Goal: Task Accomplishment & Management: Manage account settings

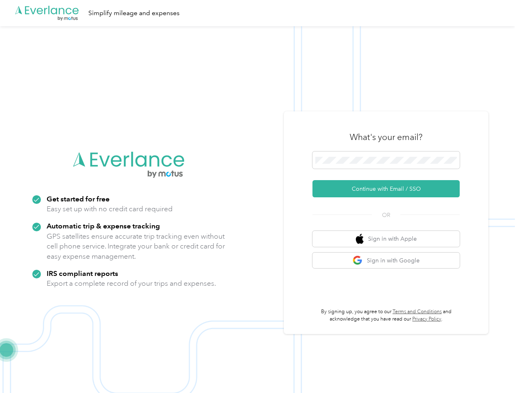
click at [259, 196] on img at bounding box center [257, 222] width 515 height 393
click at [259, 13] on div ".cls-1 { fill: #00adee; } .cls-2 { fill: #fff; } .cls-3 { fill: #707372; } .cls…" at bounding box center [257, 13] width 515 height 26
click at [389, 189] on button "Continue with Email / SSO" at bounding box center [385, 188] width 147 height 17
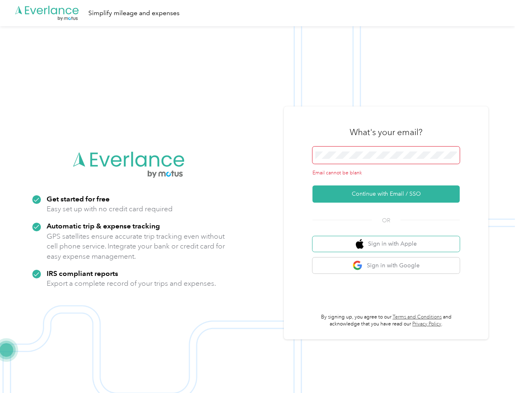
click at [389, 238] on button "Sign in with Apple" at bounding box center [385, 244] width 147 height 16
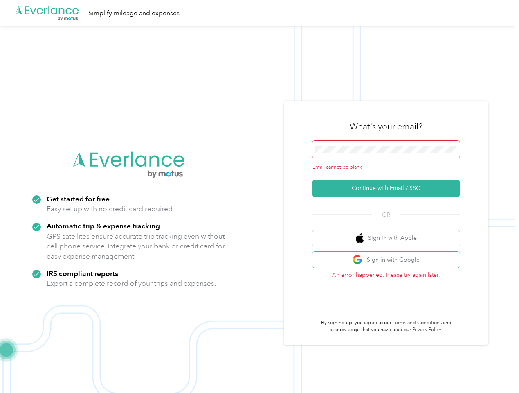
click at [389, 260] on button "Sign in with Google" at bounding box center [385, 259] width 147 height 16
